Goal: Answer question/provide support: Share knowledge or assist other users

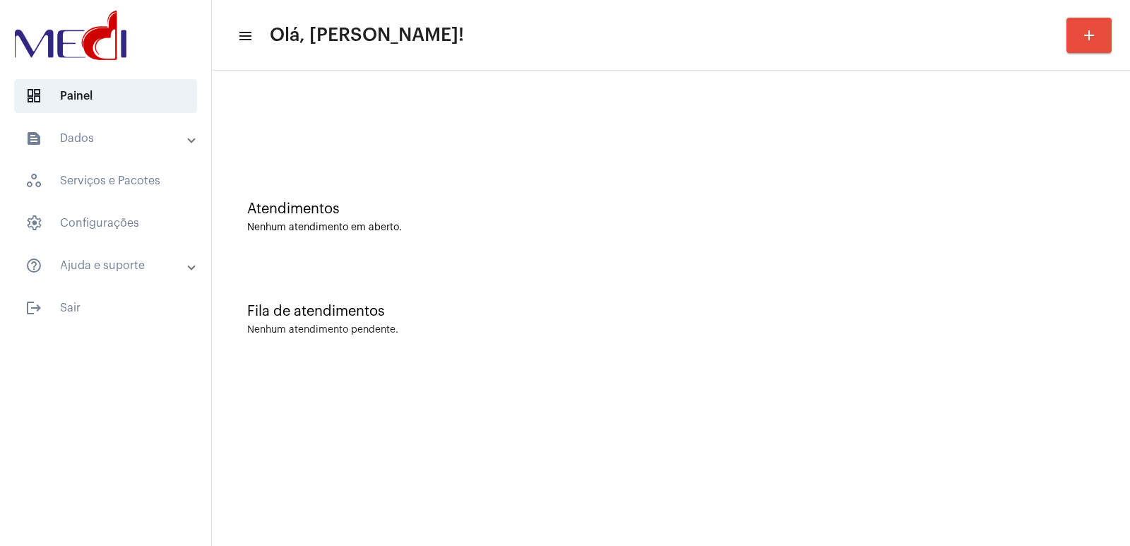
click at [653, 71] on div "Atendimentos Nenhum atendimento em aberto. Fila de atendimentos Nenhum atendime…" at bounding box center [671, 221] width 918 height 300
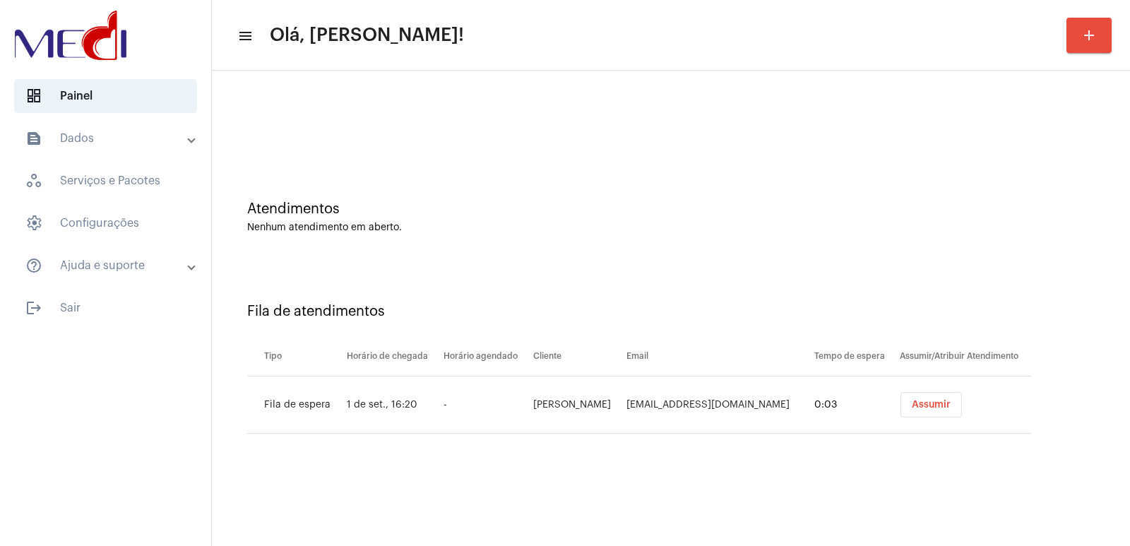
click at [920, 404] on span "Assumir" at bounding box center [931, 405] width 39 height 10
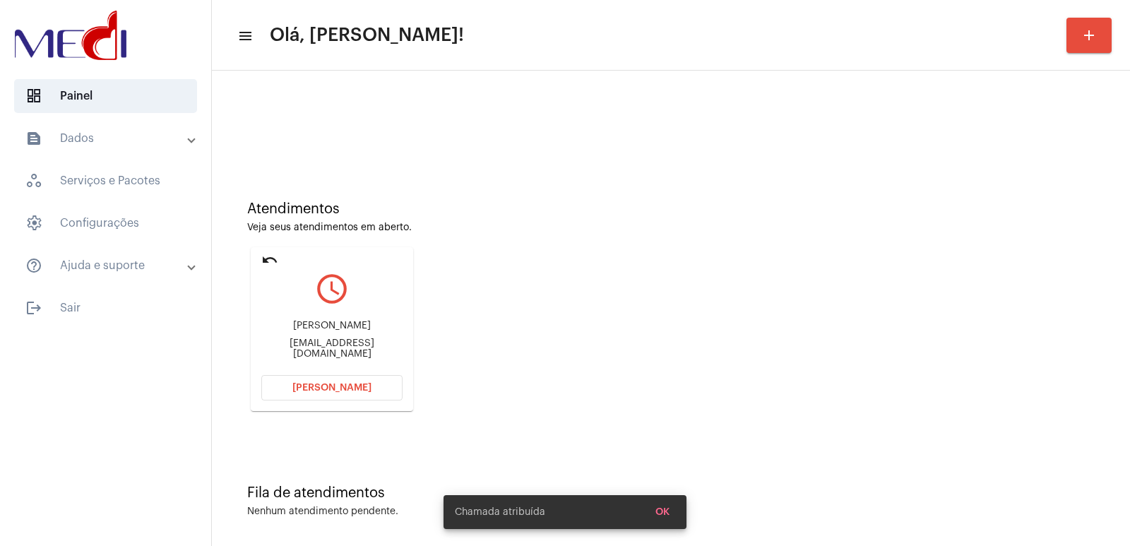
click at [315, 331] on div "Renata Miranda" at bounding box center [331, 326] width 141 height 11
copy div "Renata Miranda"
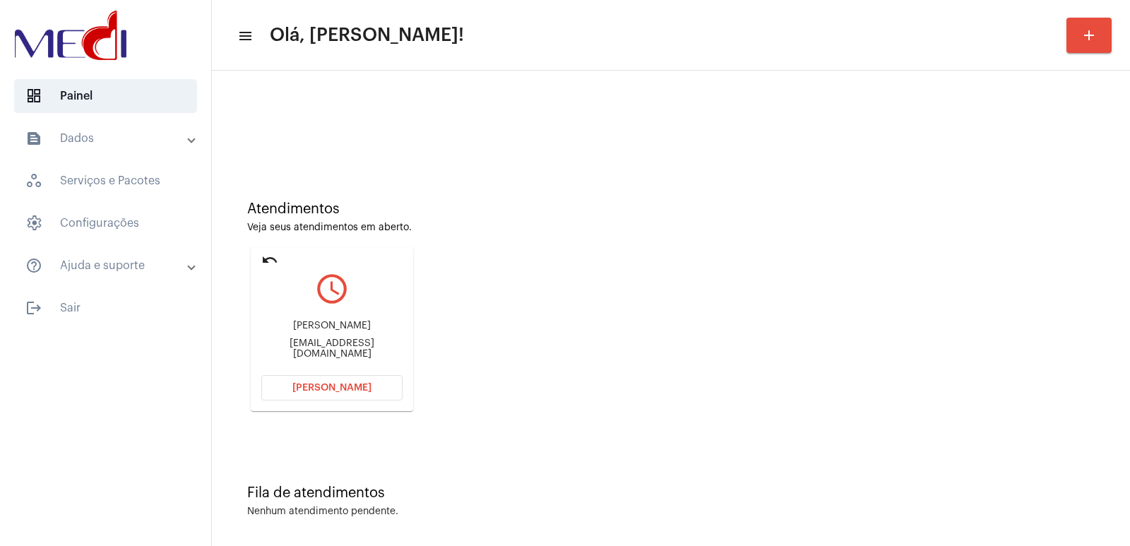
click at [332, 356] on div "Renata Miranda renatavieiramiranda@gmail.com" at bounding box center [331, 340] width 141 height 64
click at [333, 350] on div "renatavieiramiranda@gmail.com" at bounding box center [331, 348] width 141 height 21
copy mat-card-content "renatavieiramiranda@gmail.com Abrir Chamada"
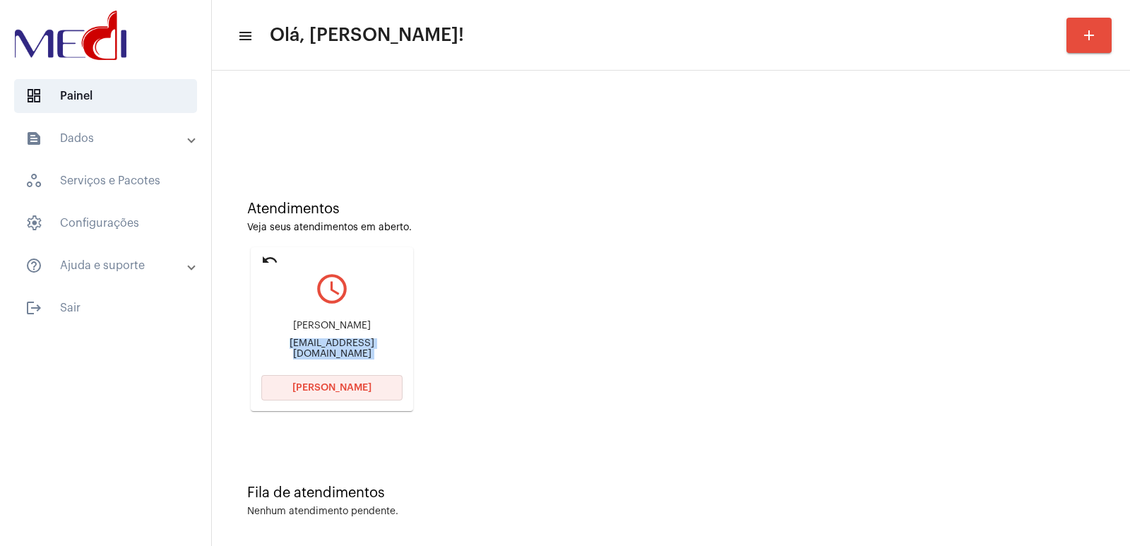
click at [346, 389] on span "Abrir Chamada" at bounding box center [331, 388] width 79 height 10
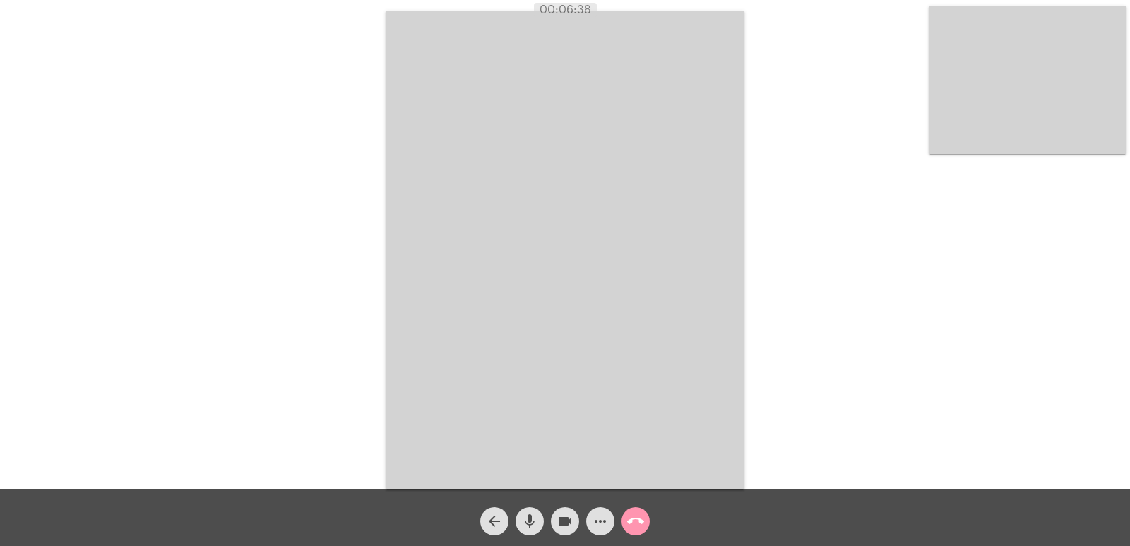
click at [634, 516] on mat-icon "call_end" at bounding box center [635, 521] width 17 height 17
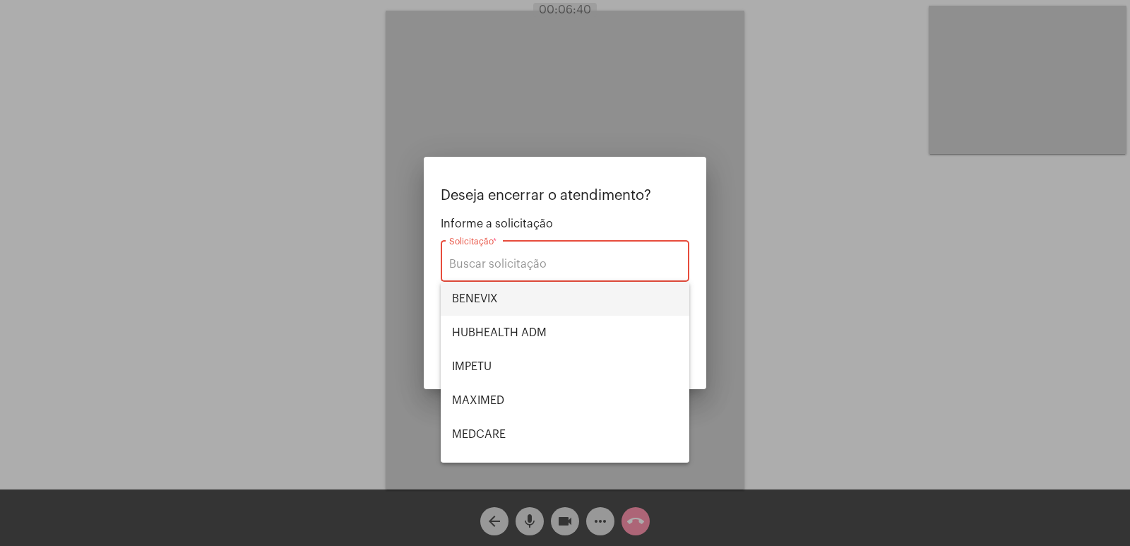
click at [521, 303] on span "BENEVIX" at bounding box center [565, 299] width 226 height 34
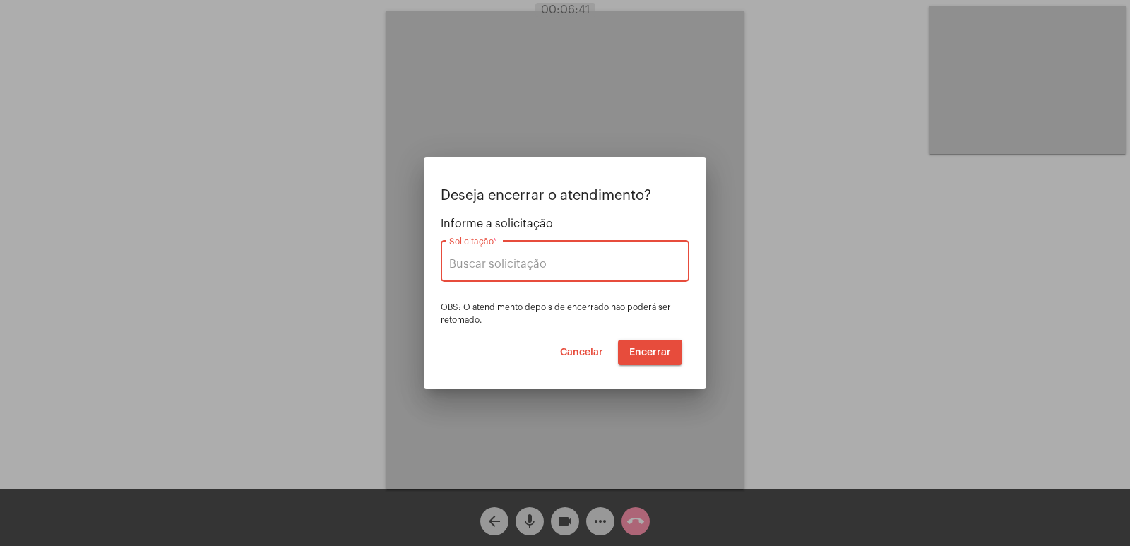
type input "BENEVIX"
click at [656, 346] on button "Encerrar" at bounding box center [650, 352] width 64 height 25
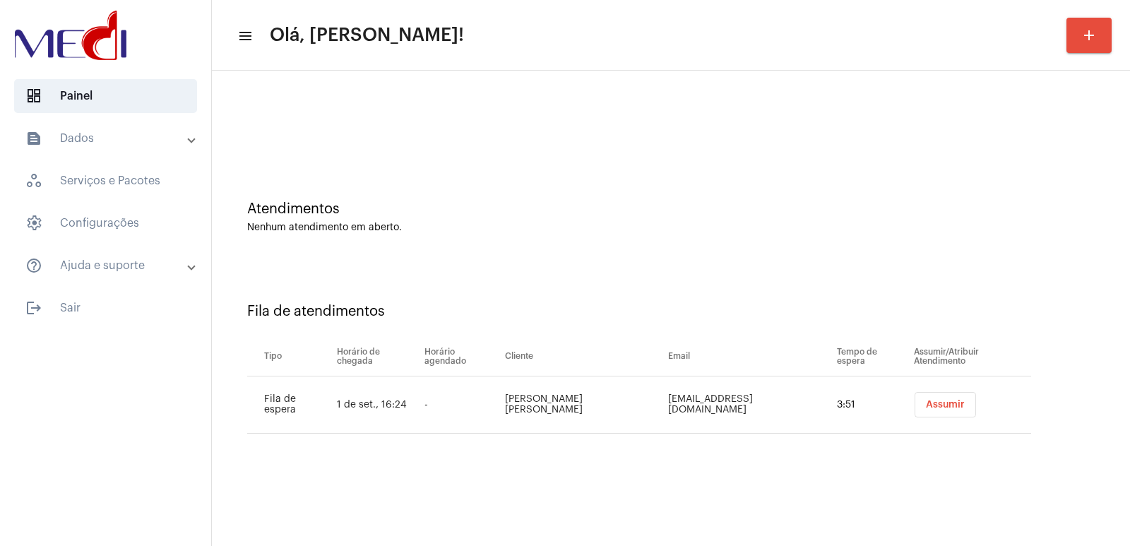
click at [916, 388] on td "Assumir" at bounding box center [971, 405] width 121 height 57
click at [926, 408] on span "Assumir" at bounding box center [945, 405] width 39 height 10
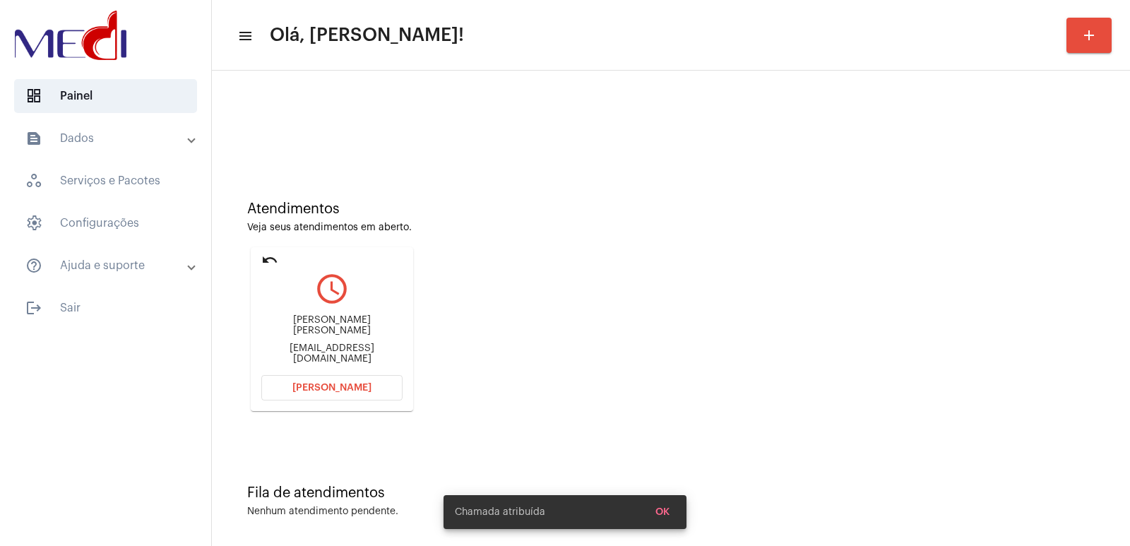
click at [292, 324] on div "Filipe Lima Goetz Fagundes filipegoetz@gmail.com" at bounding box center [331, 340] width 141 height 64
copy div "Filipe Lima Goetz Fagundes"
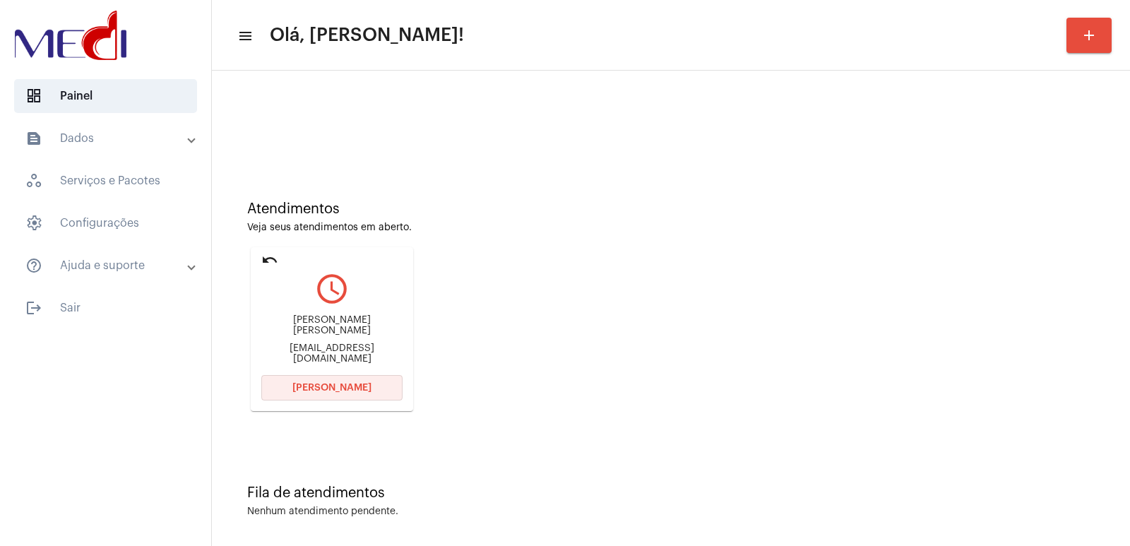
click at [360, 378] on button "Abrir Chamada" at bounding box center [331, 387] width 141 height 25
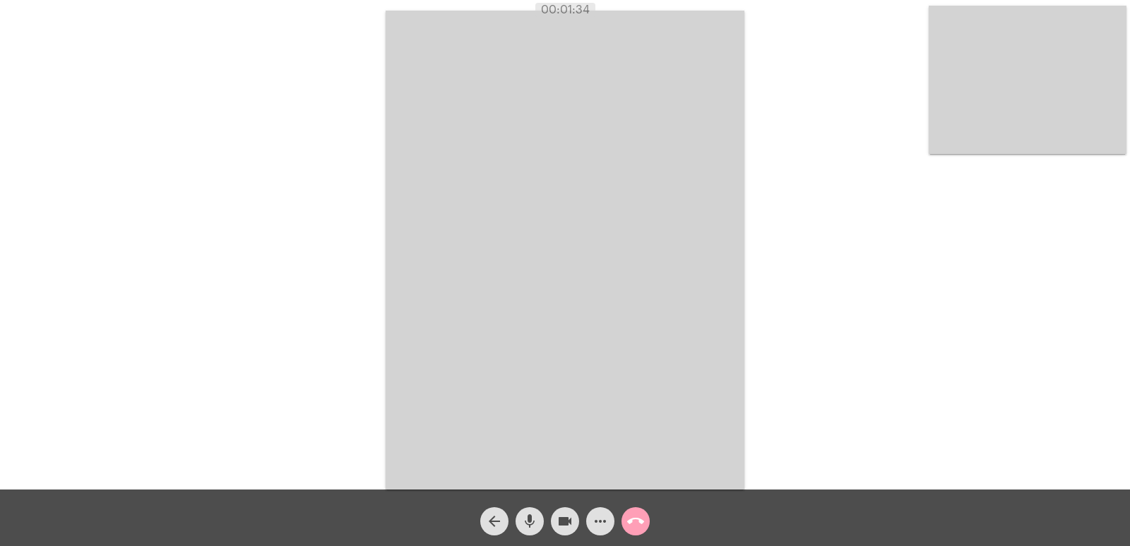
click at [629, 528] on mat-icon "call_end" at bounding box center [635, 521] width 17 height 17
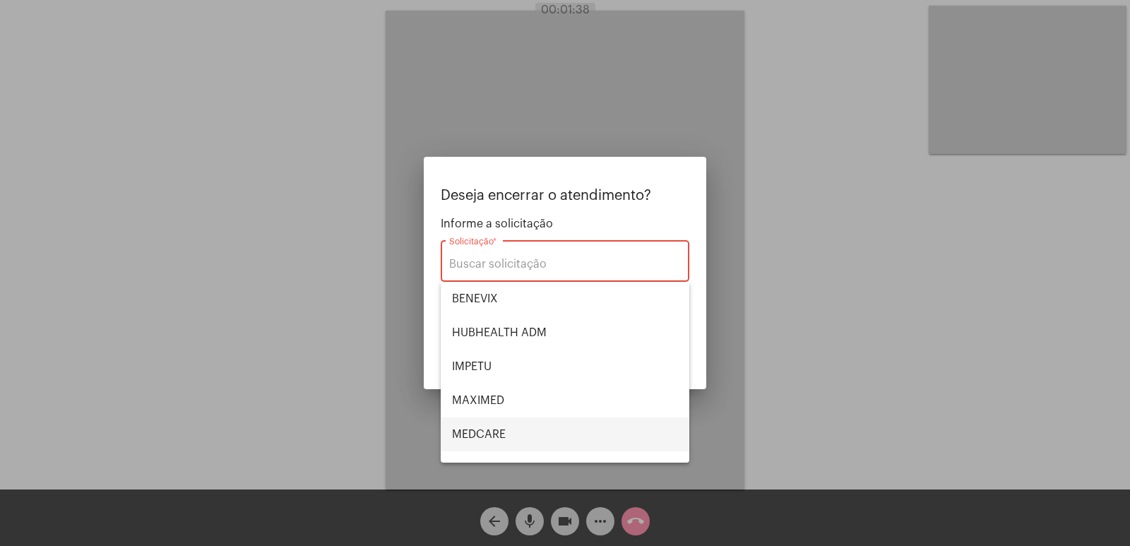
click at [494, 427] on span "MEDCARE" at bounding box center [565, 434] width 226 height 34
type input "MEDCARE"
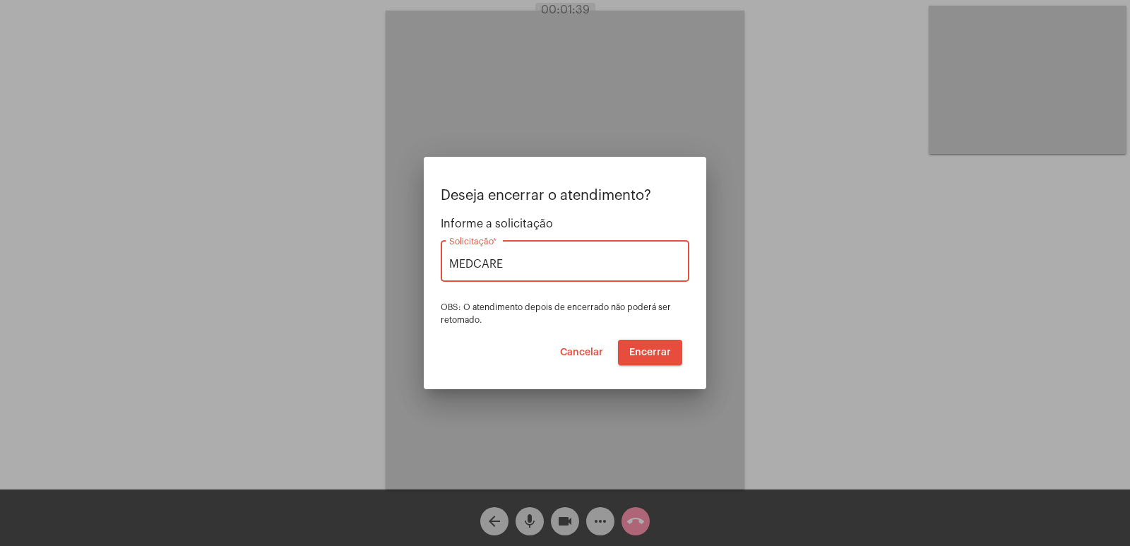
click at [662, 364] on button "Encerrar" at bounding box center [650, 352] width 64 height 25
click at [653, 353] on span "Encerrar" at bounding box center [650, 353] width 42 height 10
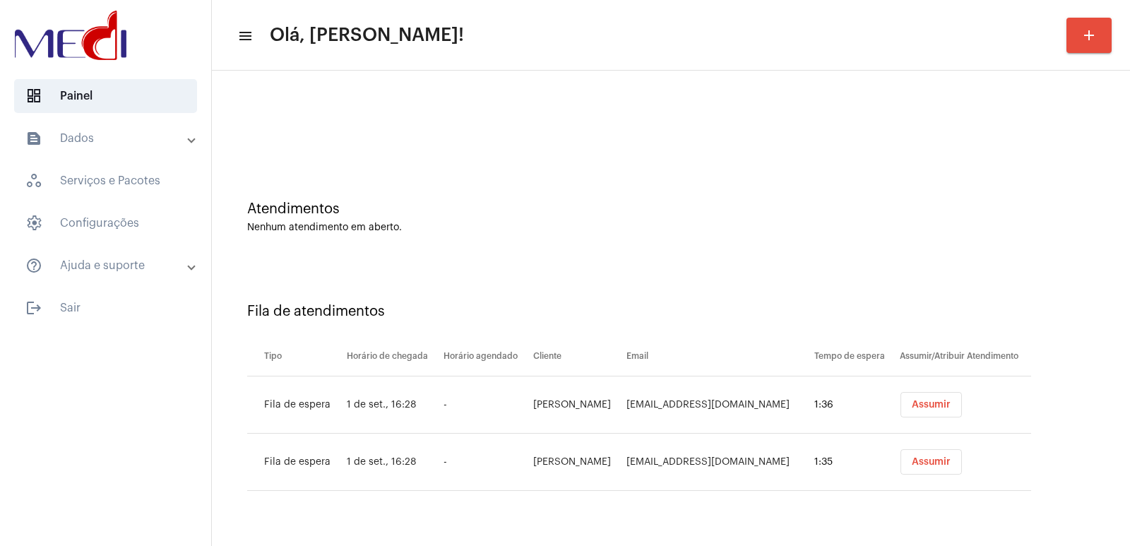
click at [914, 405] on span "Assumir" at bounding box center [931, 405] width 39 height 10
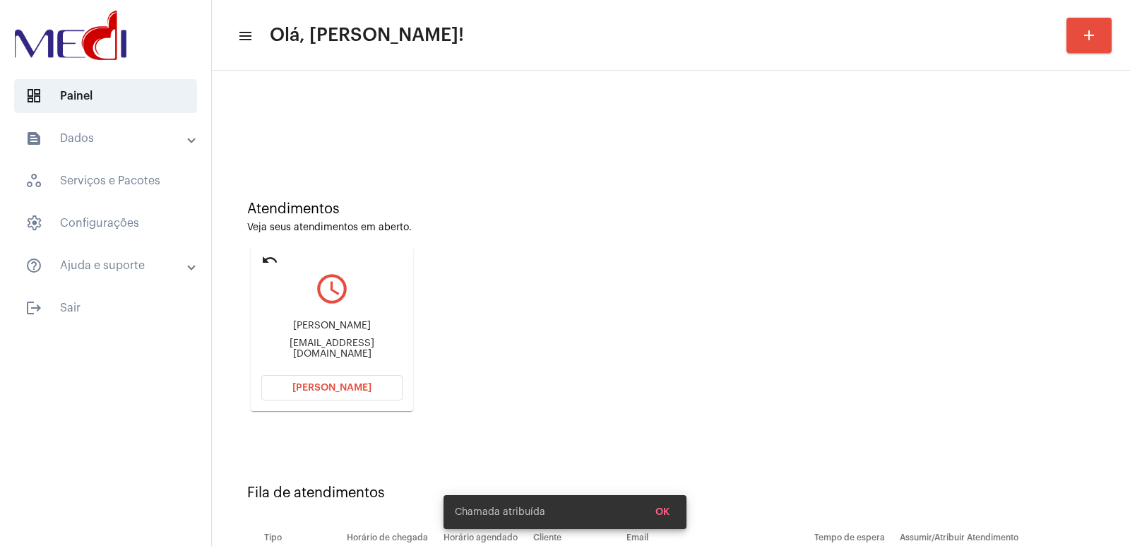
click at [323, 331] on div "Vinicius G Oliveira" at bounding box center [331, 326] width 141 height 11
copy div "Vinicius G Oliveira"
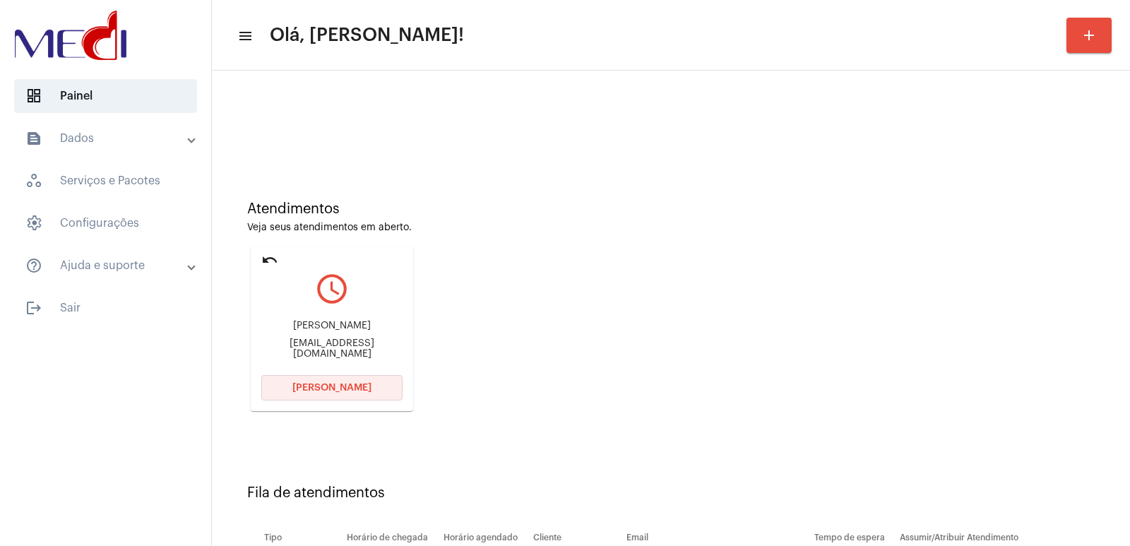
click at [312, 385] on span "Abrir Chamada" at bounding box center [331, 388] width 79 height 10
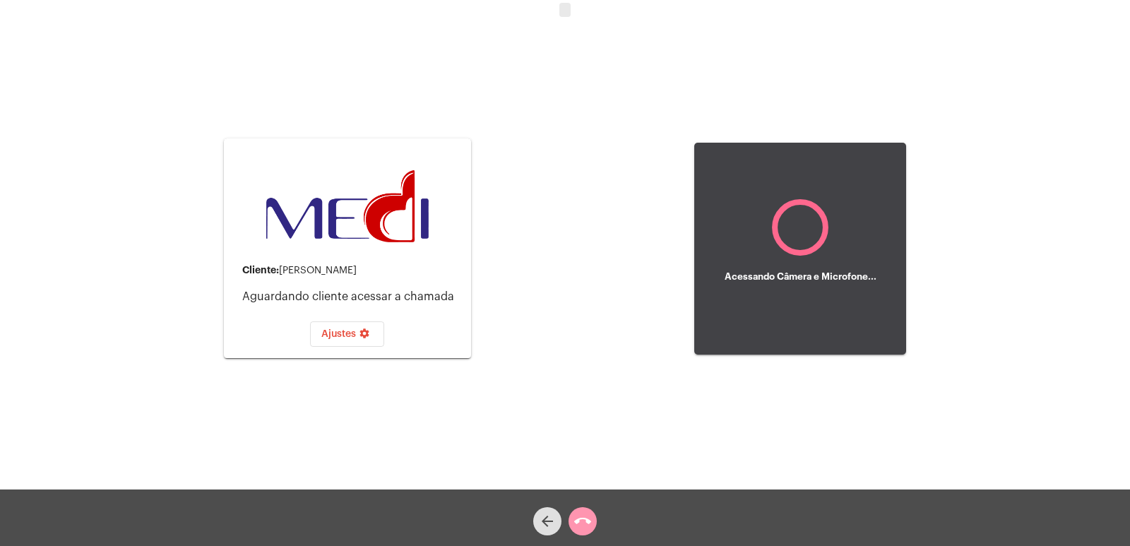
click at [539, 524] on mat-icon "arrow_back" at bounding box center [547, 521] width 17 height 17
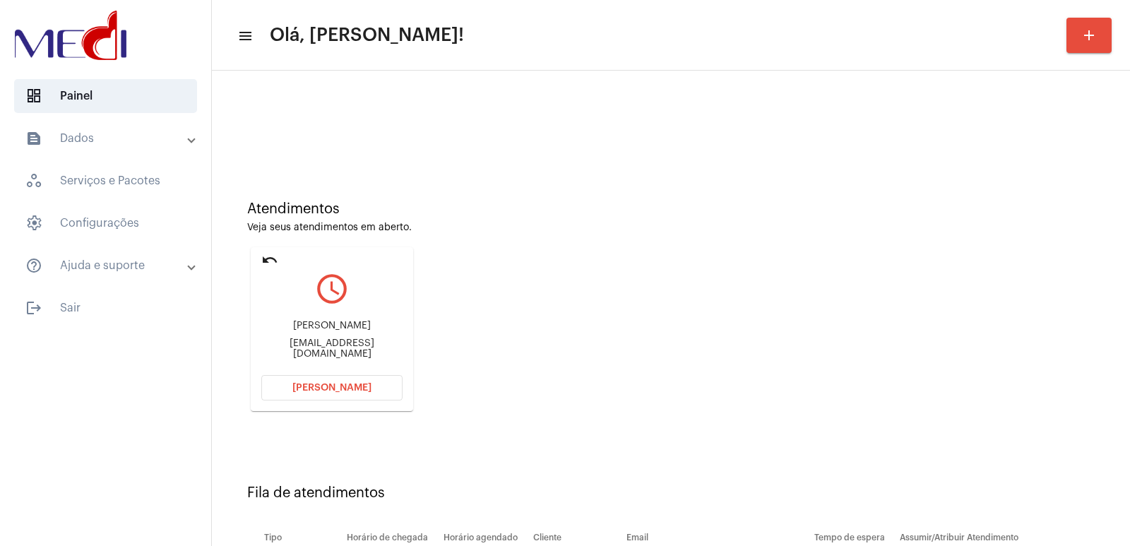
click at [321, 385] on span "Abrir Chamada" at bounding box center [331, 388] width 79 height 10
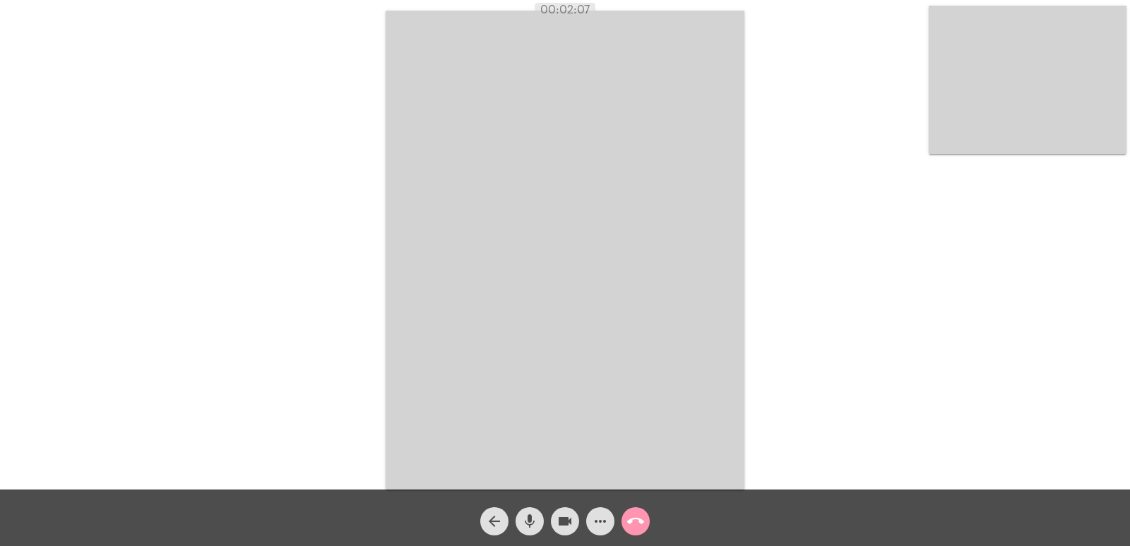
drag, startPoint x: 542, startPoint y: 7, endPoint x: 756, endPoint y: 53, distance: 218.9
click at [720, 28] on app-call "00:02:07 Acessando Câmera e Microfone... arrow_back mic videocam more_horiz cal…" at bounding box center [565, 273] width 1130 height 546
click at [837, 134] on div "Acessando Câmera e Microfone..." at bounding box center [564, 249] width 1127 height 490
click at [637, 521] on mat-icon "call_end" at bounding box center [635, 521] width 17 height 17
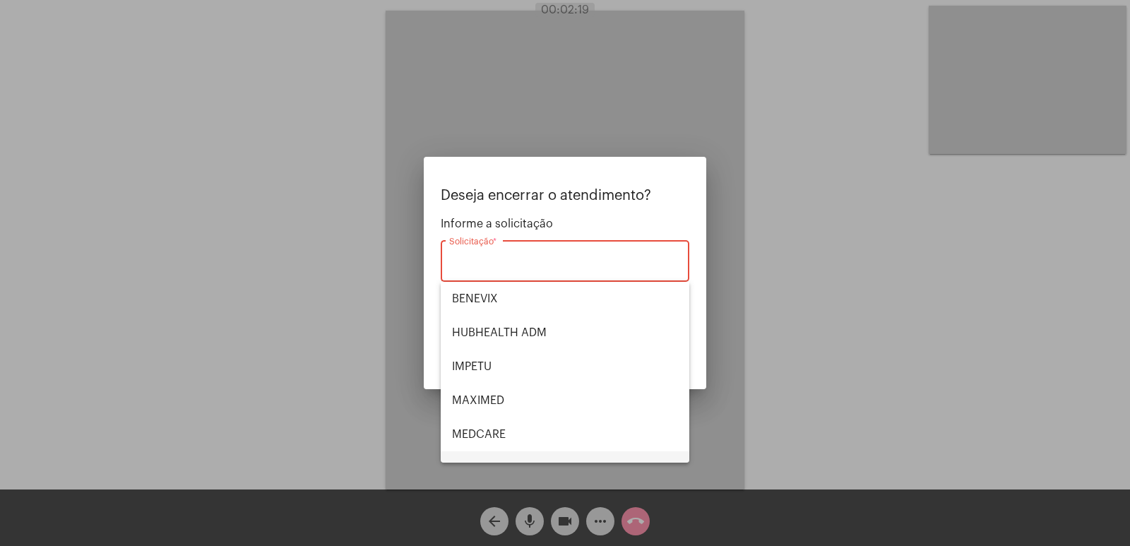
scroll to position [141, 0]
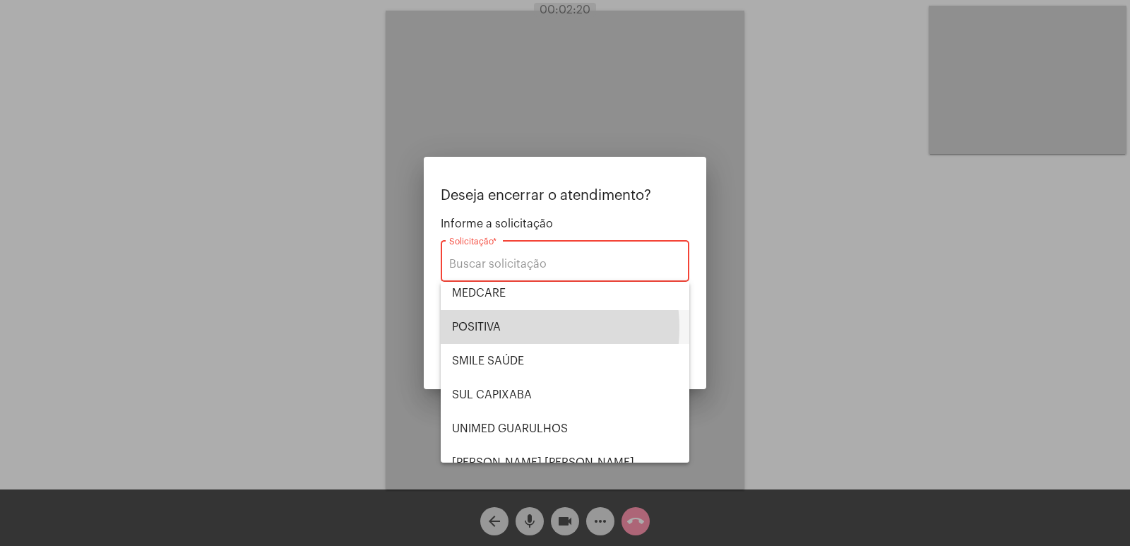
click at [516, 328] on span "POSITIVA" at bounding box center [565, 327] width 226 height 34
type input "POSITIVA"
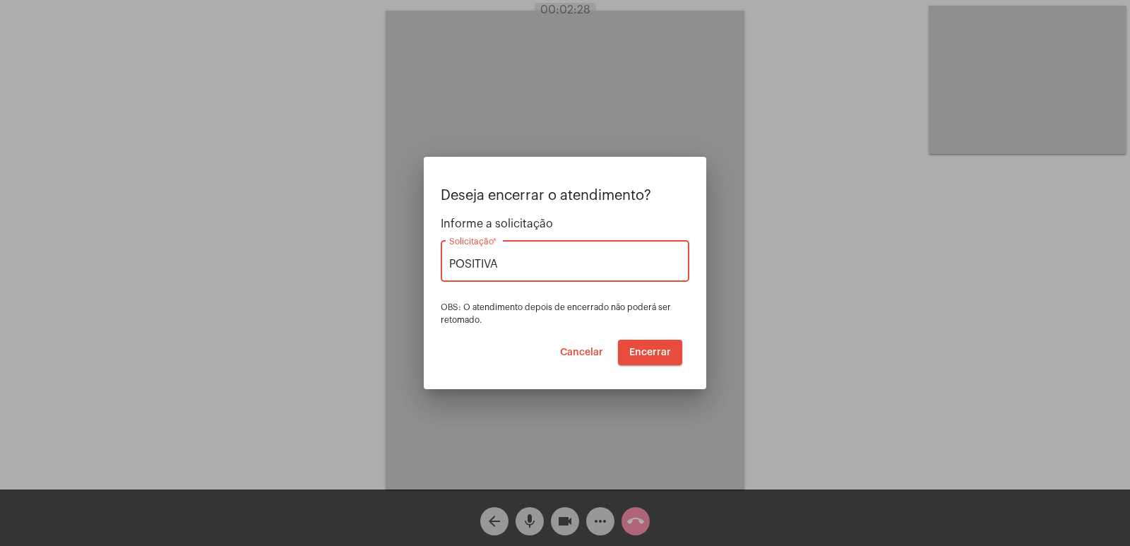
click at [658, 354] on span "Encerrar" at bounding box center [650, 353] width 42 height 10
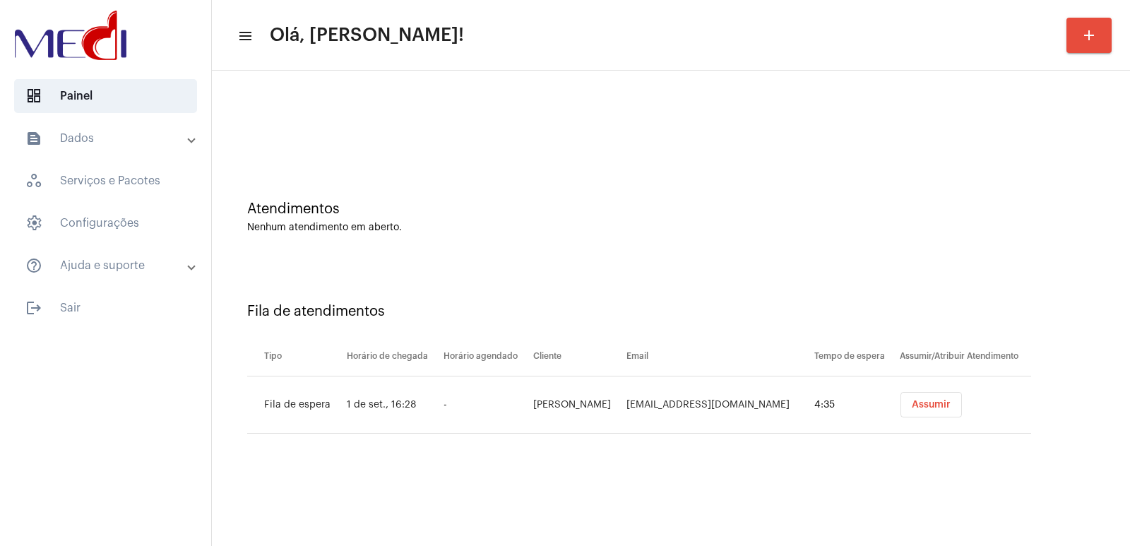
click at [947, 397] on button "Assumir" at bounding box center [931, 404] width 61 height 25
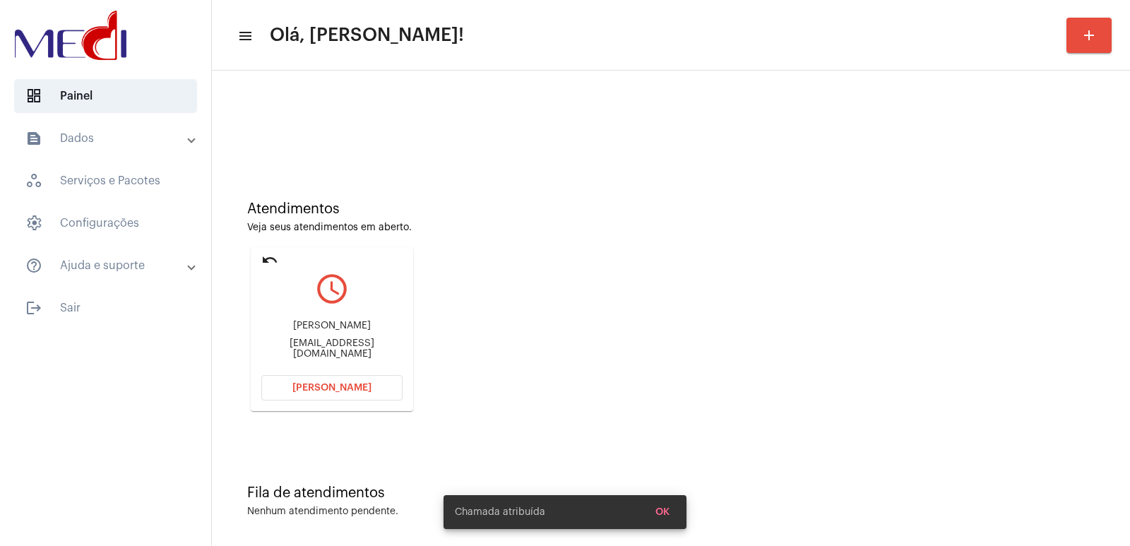
click at [326, 326] on div "LEOMAR MARMENTINI leomarmentini@hotmail.com" at bounding box center [331, 340] width 141 height 64
click at [326, 326] on div "LEOMAR MARMENTINI" at bounding box center [331, 326] width 141 height 11
copy div "LEOMAR MARMENTINI"
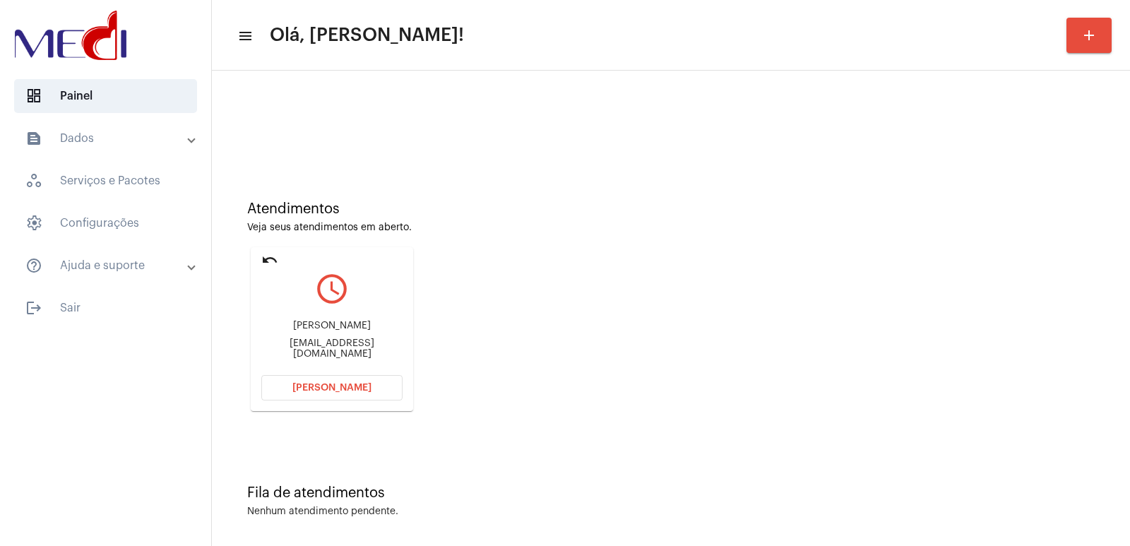
click at [343, 383] on button "Abrir Chamada" at bounding box center [331, 387] width 141 height 25
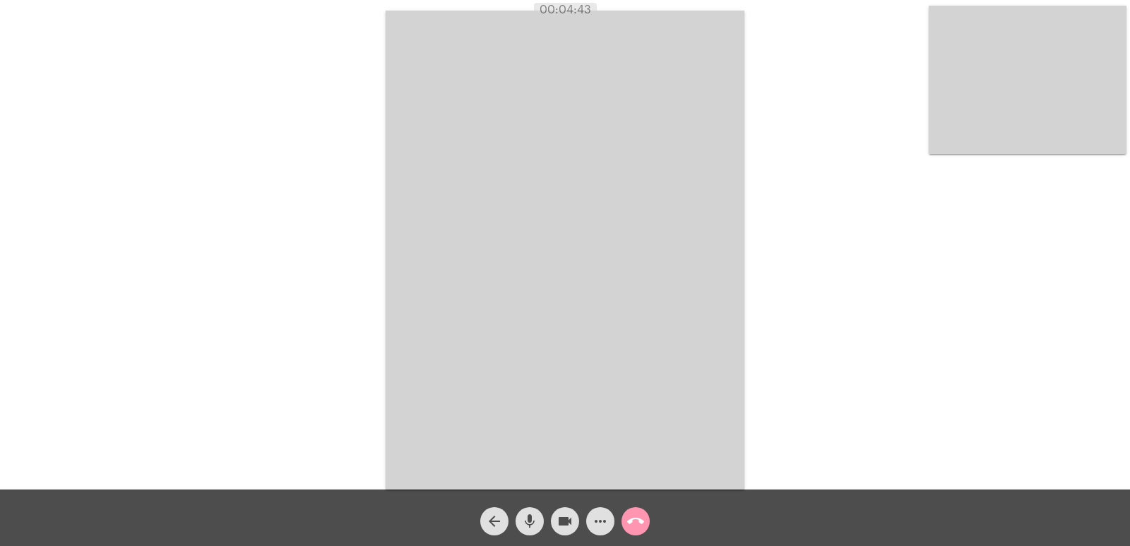
click at [636, 524] on mat-icon "call_end" at bounding box center [635, 521] width 17 height 17
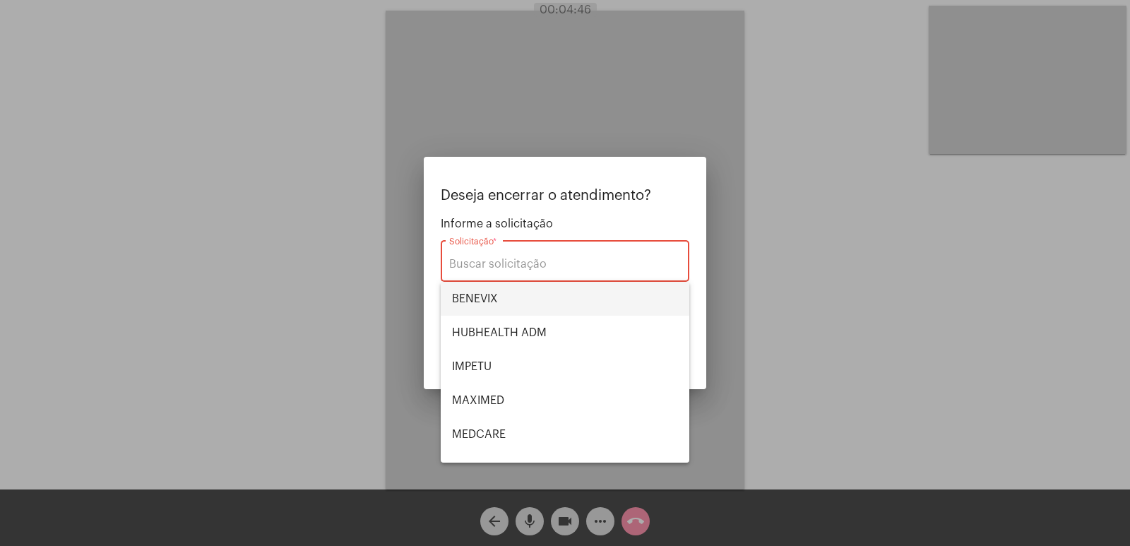
click at [478, 299] on span "BENEVIX" at bounding box center [565, 299] width 226 height 34
type input "BENEVIX"
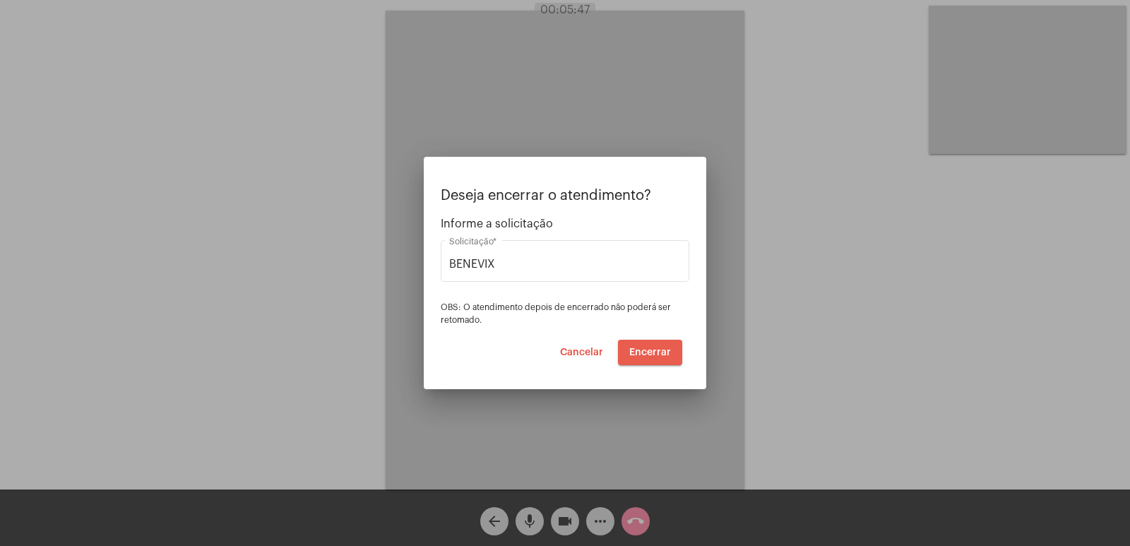
click at [651, 356] on span "Encerrar" at bounding box center [650, 353] width 42 height 10
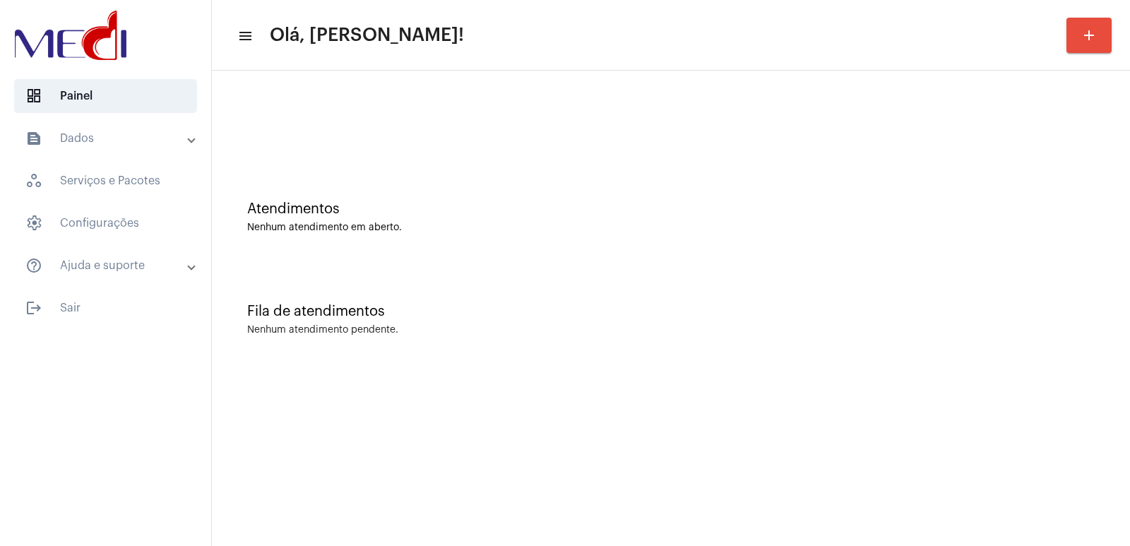
click at [778, 347] on div "Fila de atendimentos Nenhum atendimento pendente." at bounding box center [671, 312] width 904 height 102
click at [535, 174] on div "Atendimentos Nenhum atendimento em aberto." at bounding box center [671, 210] width 904 height 102
click at [841, 328] on div "Nenhum atendimento pendente." at bounding box center [671, 330] width 848 height 11
